Goal: Task Accomplishment & Management: Use online tool/utility

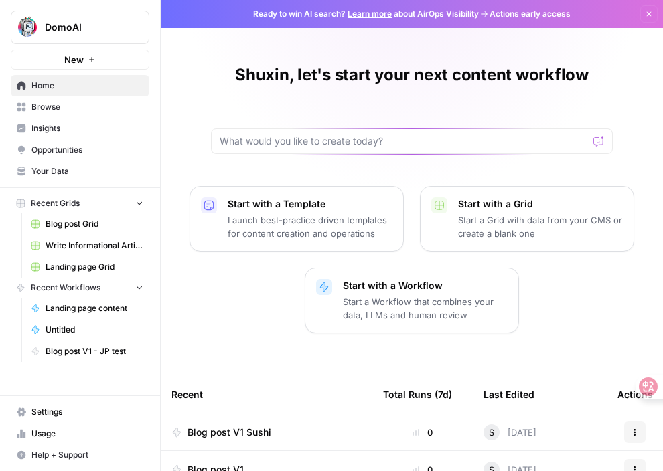
click at [73, 110] on span "Browse" at bounding box center [87, 107] width 112 height 12
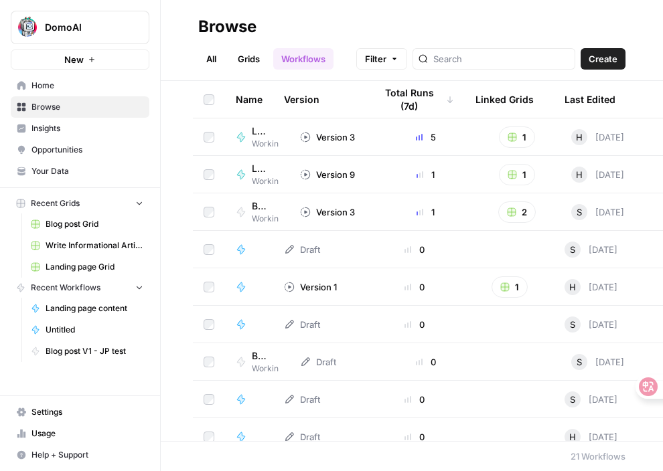
click at [360, 135] on td "Version 3" at bounding box center [333, 136] width 88 height 37
click at [243, 218] on div "Blog post V1 Workin" at bounding box center [257, 211] width 43 height 25
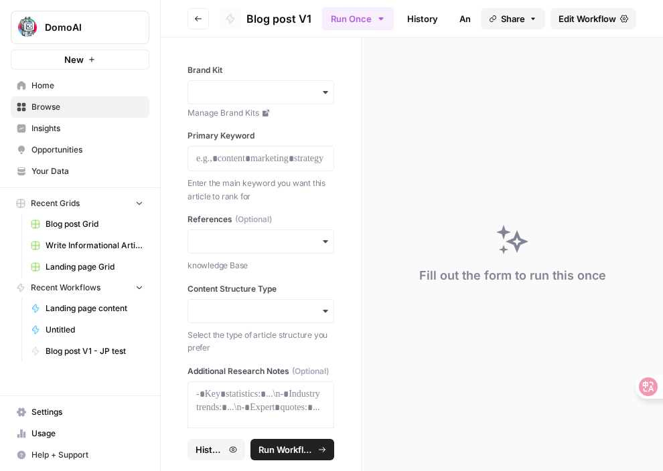
click at [415, 20] on link "History" at bounding box center [422, 18] width 47 height 21
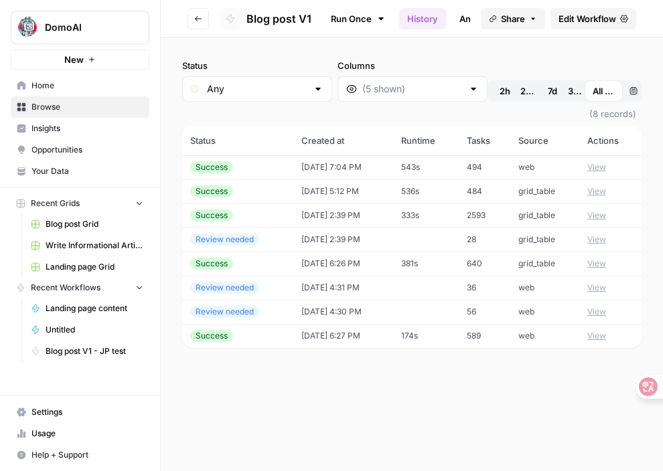
click at [71, 91] on span "Home" at bounding box center [87, 86] width 112 height 12
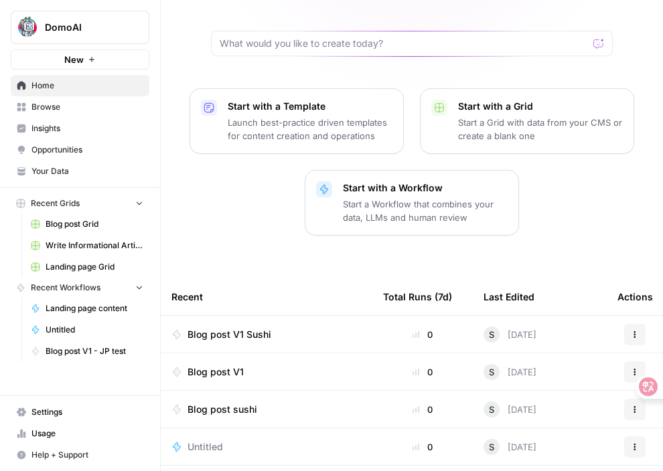
scroll to position [226, 0]
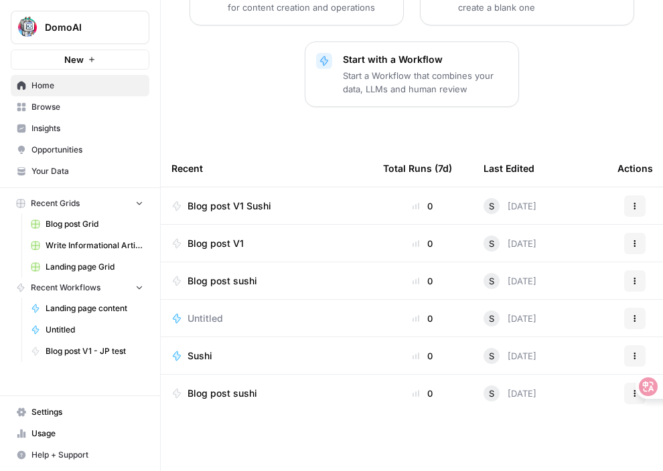
click at [262, 206] on span "Blog post V1 Sushi" at bounding box center [229, 205] width 84 height 13
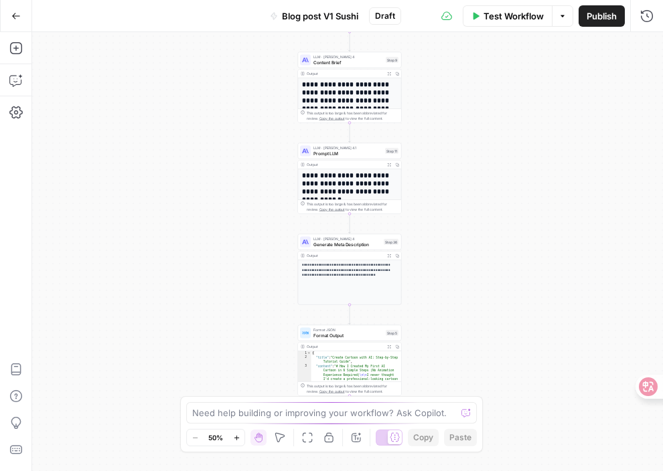
click at [359, 273] on p "**********" at bounding box center [350, 270] width 96 height 15
click at [399, 253] on button "Copy" at bounding box center [397, 256] width 8 height 8
